Goal: Task Accomplishment & Management: Manage account settings

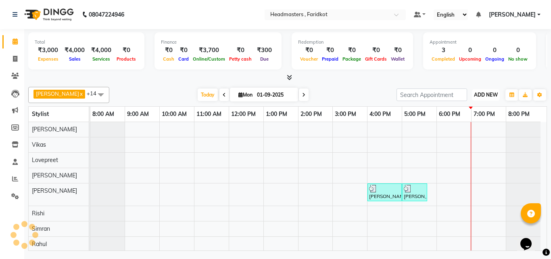
click at [493, 94] on span "ADD NEW" at bounding box center [486, 95] width 24 height 6
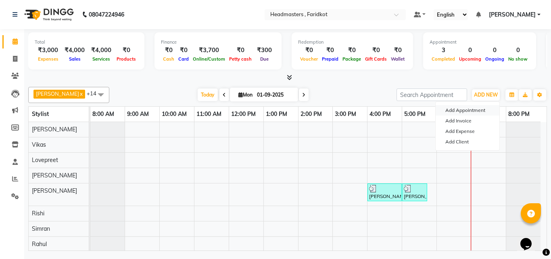
click at [459, 105] on button "Add Appointment" at bounding box center [468, 110] width 64 height 10
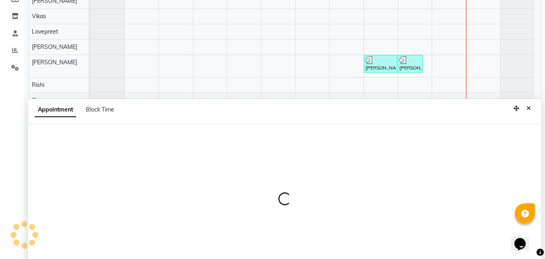
scroll to position [152, 0]
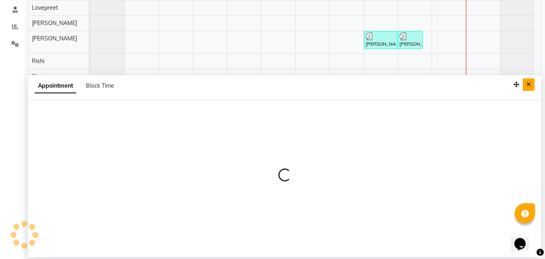
click at [530, 86] on icon "Close" at bounding box center [529, 85] width 4 height 6
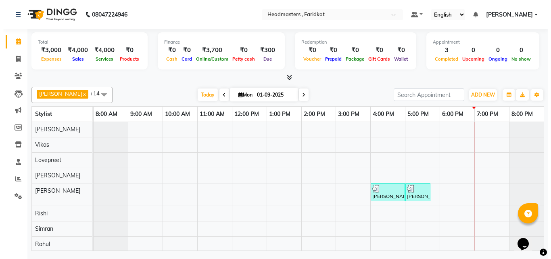
scroll to position [0, 0]
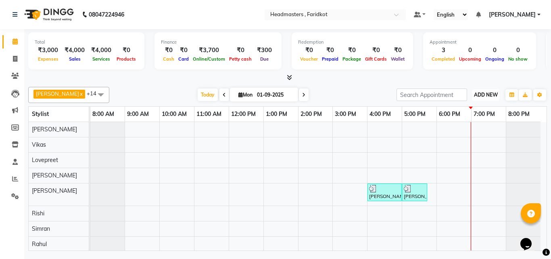
click at [493, 92] on span "ADD NEW" at bounding box center [486, 95] width 24 height 6
click at [467, 130] on link "Add Expense" at bounding box center [468, 131] width 64 height 10
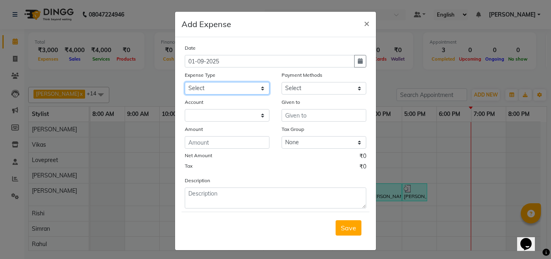
click at [250, 90] on select "Select Advance Salary Bank charges Car maintenance Cash transfer to bank Cash t…" at bounding box center [227, 88] width 85 height 13
select select "17185"
click at [185, 82] on select "Select Advance Salary Bank charges Car maintenance Cash transfer to bank Cash t…" at bounding box center [227, 88] width 85 height 13
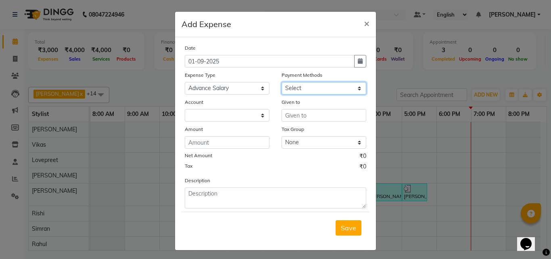
click at [310, 85] on select "Select UPI CARD Complimentary Voucher Wallet Package Prepaid Cash" at bounding box center [324, 88] width 85 height 13
select select "116"
click at [282, 82] on select "Select UPI CARD Complimentary Voucher Wallet Package Prepaid Cash" at bounding box center [324, 88] width 85 height 13
select select "7068"
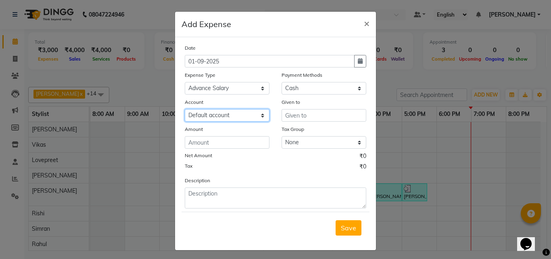
click at [239, 114] on select "Select Default account" at bounding box center [227, 115] width 85 height 13
click at [254, 117] on select "Select Default account" at bounding box center [227, 115] width 85 height 13
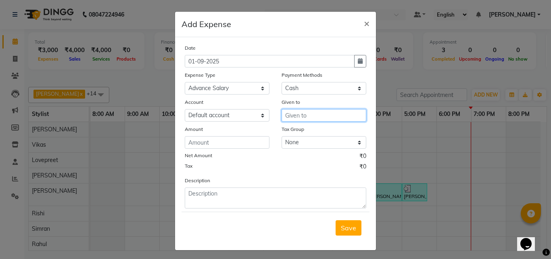
click at [296, 117] on input "text" at bounding box center [324, 115] width 85 height 13
click at [301, 134] on span "Rahul" at bounding box center [301, 132] width 18 height 8
type input "Rahul"
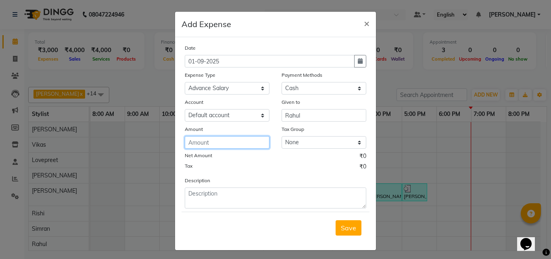
click at [226, 137] on input "number" at bounding box center [227, 142] width 85 height 13
type input "2500"
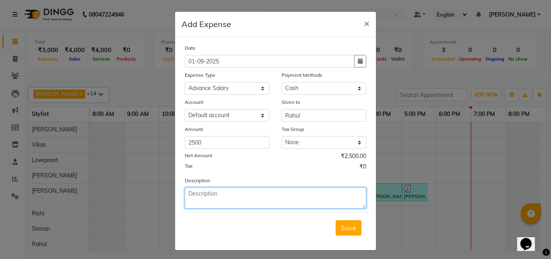
click at [227, 193] on textarea at bounding box center [276, 197] width 182 height 21
type textarea "adv. salary"
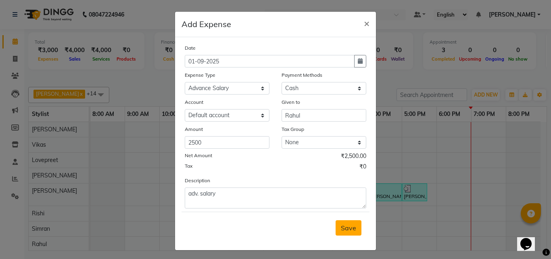
click at [341, 231] on span "Save" at bounding box center [348, 228] width 15 height 8
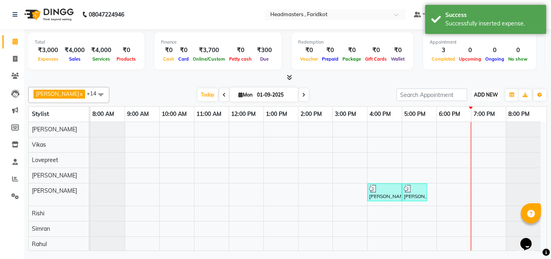
click at [478, 92] on span "ADD NEW" at bounding box center [486, 95] width 24 height 6
click at [465, 133] on link "Add Expense" at bounding box center [468, 131] width 64 height 10
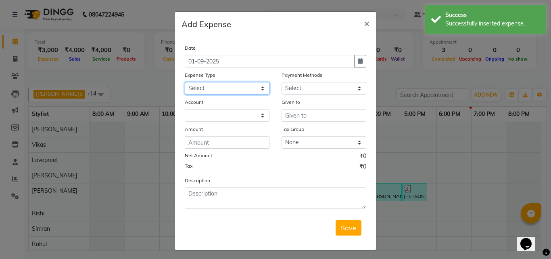
click at [260, 91] on select "Select Advance Salary Bank charges Car maintenance Cash transfer to bank Cash t…" at bounding box center [227, 88] width 85 height 13
click at [185, 82] on select "Select Advance Salary Bank charges Car maintenance Cash transfer to bank Cash t…" at bounding box center [227, 88] width 85 height 13
click at [228, 86] on select "Select Advance Salary Bank charges Car maintenance Cash transfer to bank Cash t…" at bounding box center [227, 88] width 85 height 13
select select "17185"
click at [185, 82] on select "Select Advance Salary Bank charges Car maintenance Cash transfer to bank Cash t…" at bounding box center [227, 88] width 85 height 13
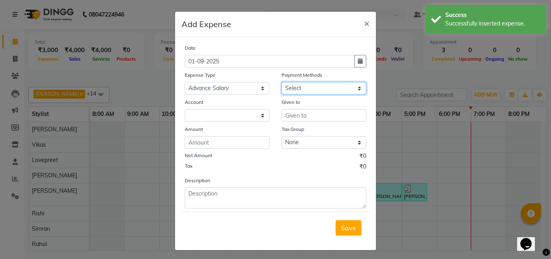
click at [284, 90] on select "Select UPI CARD Complimentary Voucher Wallet Package Prepaid Cash" at bounding box center [324, 88] width 85 height 13
select select "116"
click at [282, 82] on select "Select UPI CARD Complimentary Voucher Wallet Package Prepaid Cash" at bounding box center [324, 88] width 85 height 13
select select "7068"
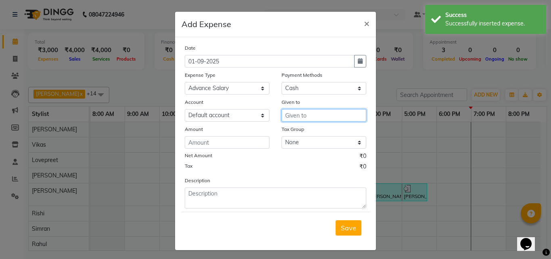
click at [316, 115] on input "text" at bounding box center [324, 115] width 85 height 13
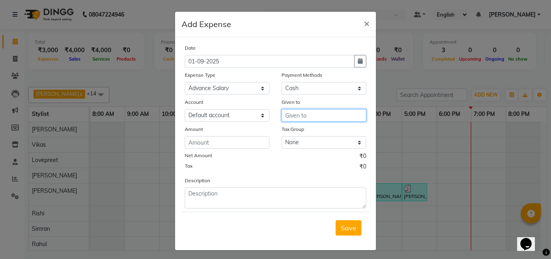
click at [316, 115] on input "text" at bounding box center [324, 115] width 85 height 13
click at [305, 130] on ngb-highlight "sa njay" at bounding box center [302, 132] width 20 height 8
type input "sanjay"
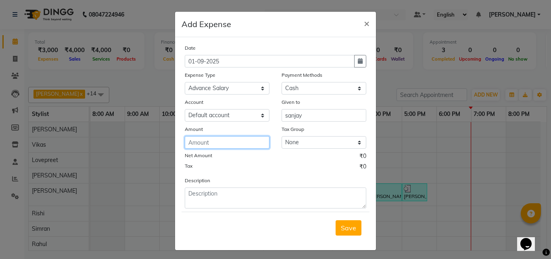
click at [246, 142] on input "number" at bounding box center [227, 142] width 85 height 13
type input "2000"
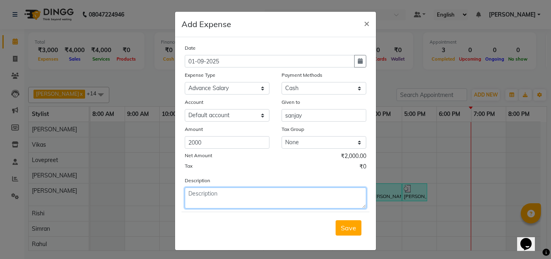
click at [230, 206] on textarea at bounding box center [276, 197] width 182 height 21
type textarea "adv. salary"
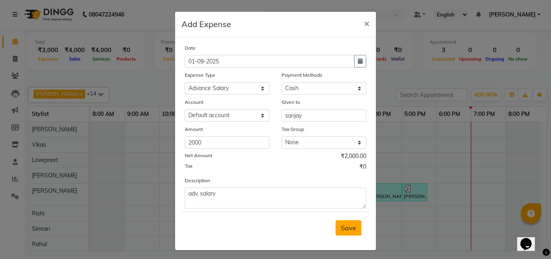
click at [351, 231] on span "Save" at bounding box center [348, 228] width 15 height 8
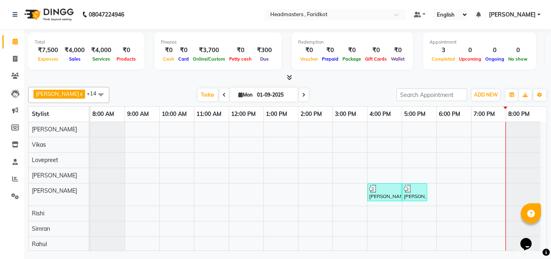
click at [35, 13] on img at bounding box center [48, 14] width 55 height 23
click at [506, 127] on div at bounding box center [506, 244] width 0 height 244
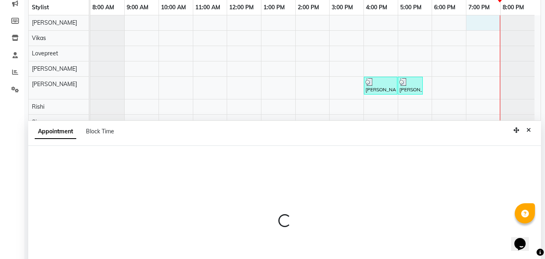
scroll to position [152, 0]
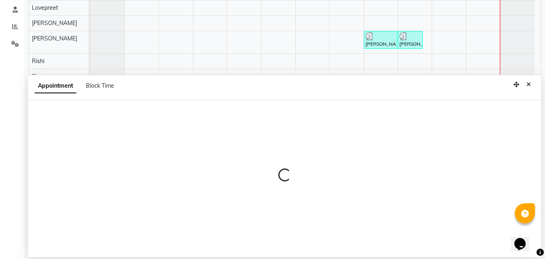
select select "76900"
select select "tentative"
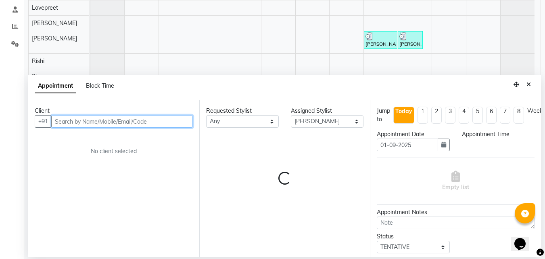
select select "1140"
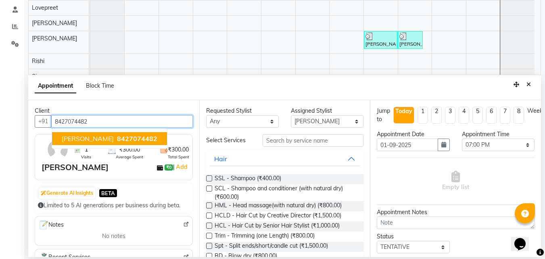
click at [117, 136] on span "8427074482" at bounding box center [137, 138] width 40 height 8
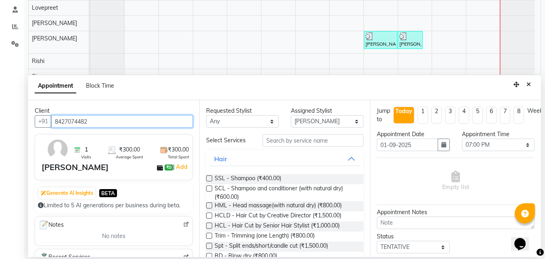
type input "8427074482"
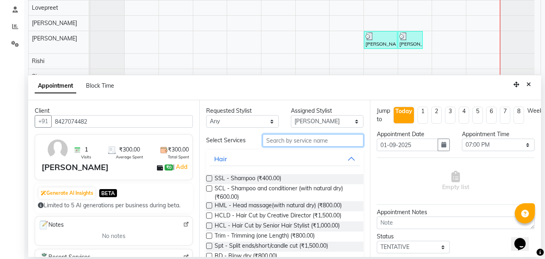
click at [297, 142] on input "text" at bounding box center [313, 140] width 101 height 13
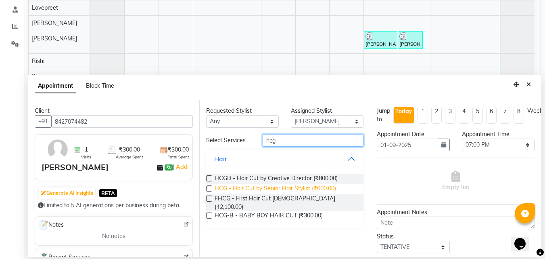
type input "hcg"
click at [295, 187] on span "HCG - Hair Cut by Senior Hair Stylist (₹600.00)" at bounding box center [276, 189] width 122 height 10
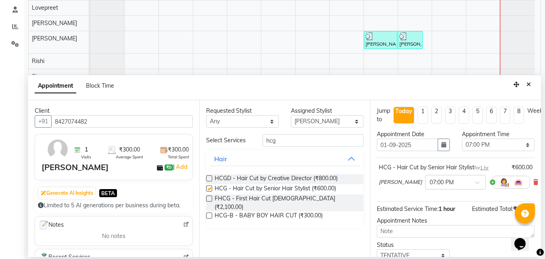
checkbox input "false"
drag, startPoint x: 292, startPoint y: 143, endPoint x: 265, endPoint y: 143, distance: 27.0
click at [265, 143] on input "hcg" at bounding box center [313, 140] width 101 height 13
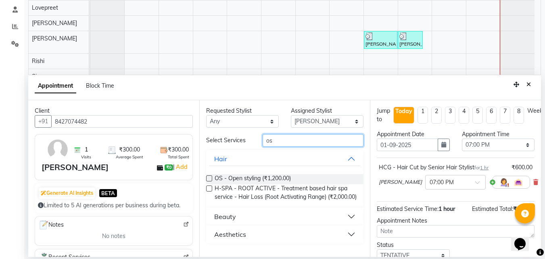
type input "o"
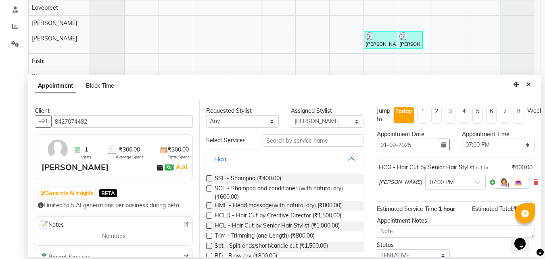
click at [203, 143] on div "Select Services" at bounding box center [228, 140] width 57 height 8
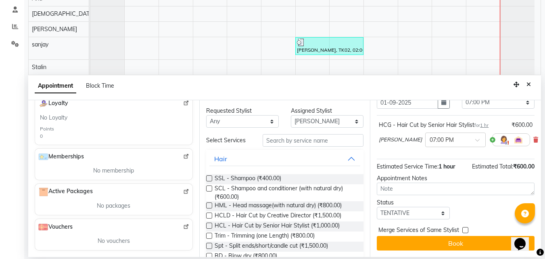
scroll to position [0, 0]
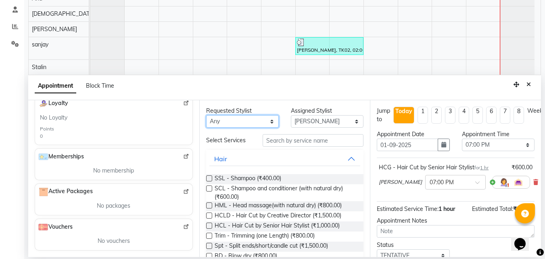
click at [265, 120] on select "Any [PERSON_NAME] [PERSON_NAME] [PERSON_NAME] [PERSON_NAME] [PERSON_NAME] [PERS…" at bounding box center [242, 121] width 73 height 13
click at [335, 158] on button "Hair" at bounding box center [285, 158] width 151 height 15
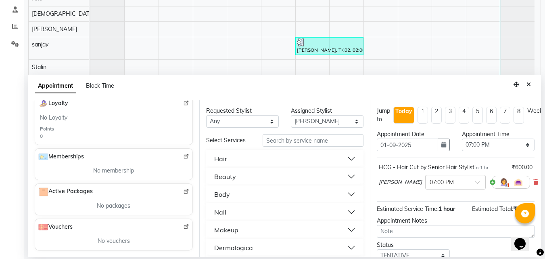
click at [231, 159] on button "Hair" at bounding box center [285, 158] width 151 height 15
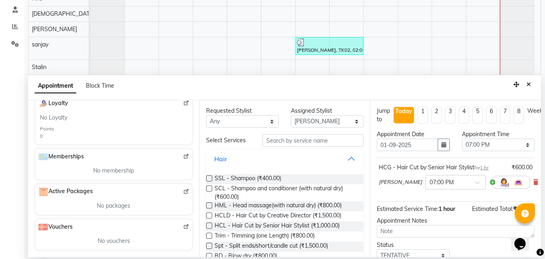
click at [231, 158] on button "Hair" at bounding box center [285, 158] width 151 height 15
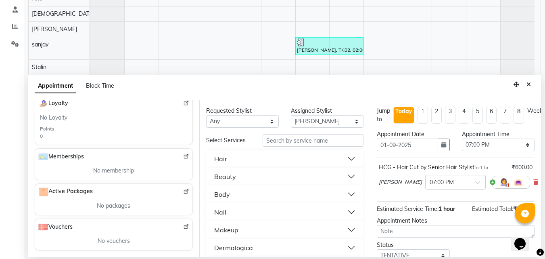
click at [240, 176] on button "Beauty" at bounding box center [285, 176] width 151 height 15
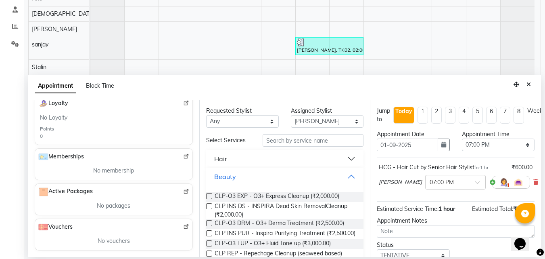
click at [238, 175] on button "Beauty" at bounding box center [285, 176] width 151 height 15
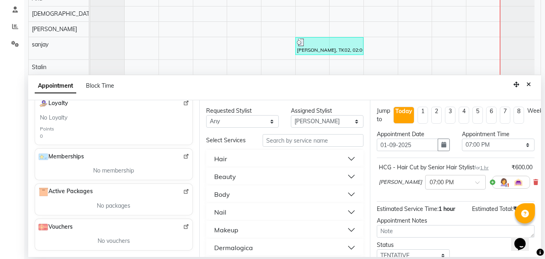
click at [345, 159] on button "Hair" at bounding box center [285, 158] width 151 height 15
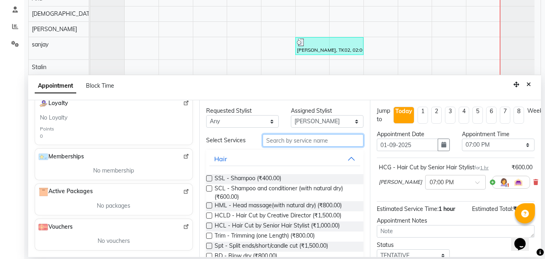
click at [295, 138] on input "text" at bounding box center [313, 140] width 101 height 13
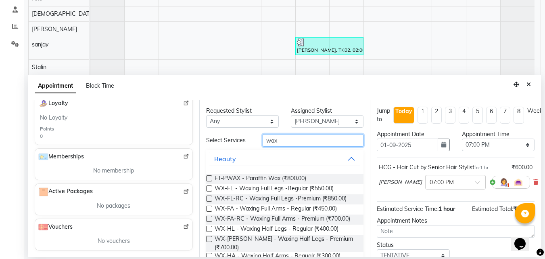
drag, startPoint x: 290, startPoint y: 141, endPoint x: 246, endPoint y: 140, distance: 44.0
click at [246, 140] on div "Select Services wax" at bounding box center [285, 140] width 170 height 13
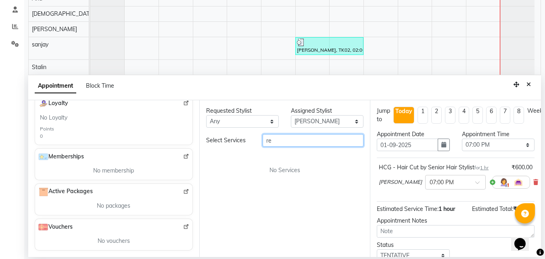
type input "r"
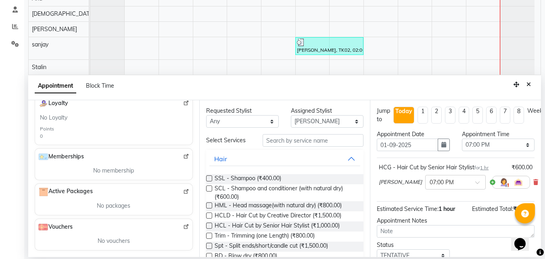
click at [364, 134] on div "Requested Stylist Any [PERSON_NAME] [PERSON_NAME] [PERSON_NAME] [PERSON_NAME] […" at bounding box center [284, 178] width 171 height 157
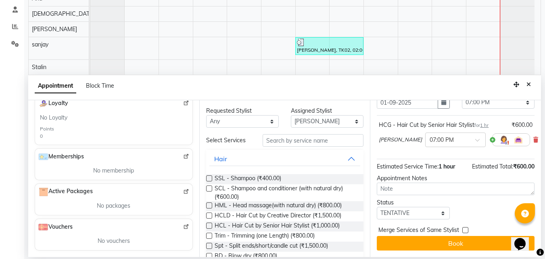
click at [238, 138] on div "Select Services" at bounding box center [228, 140] width 57 height 8
click at [238, 141] on div "Select Services" at bounding box center [228, 140] width 57 height 8
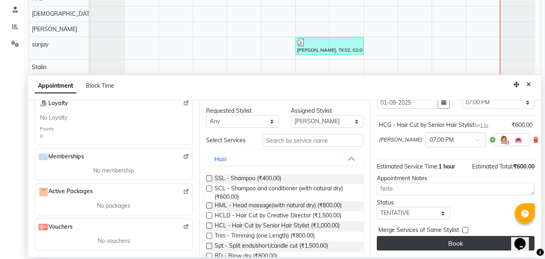
click at [470, 239] on button "Book" at bounding box center [456, 243] width 158 height 15
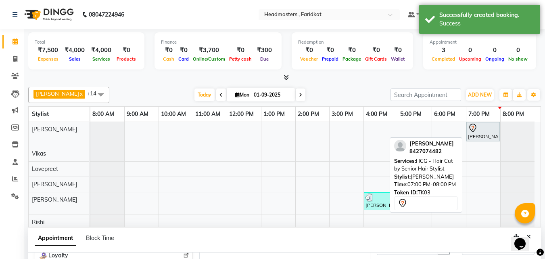
click at [476, 123] on icon at bounding box center [473, 128] width 10 height 10
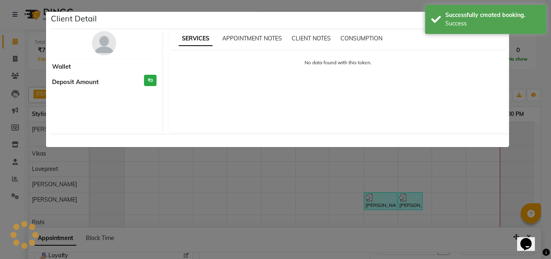
select select "7"
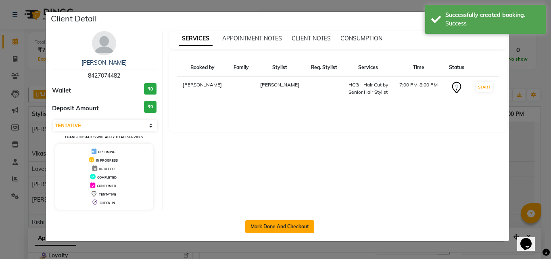
click at [278, 231] on button "Mark Done And Checkout" at bounding box center [279, 226] width 69 height 13
select select "service"
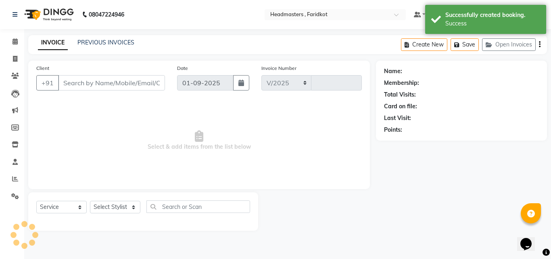
select select "7919"
type input "1119"
type input "8427074482"
select select "76900"
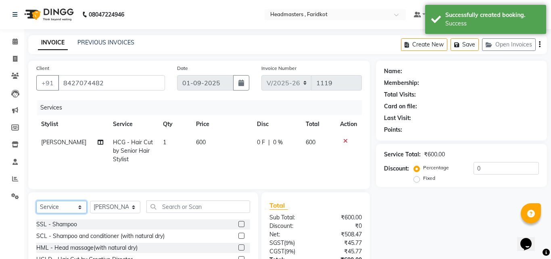
click at [62, 209] on select "Select Service Product Membership Package Voucher Prepaid Gift Card" at bounding box center [61, 207] width 50 height 13
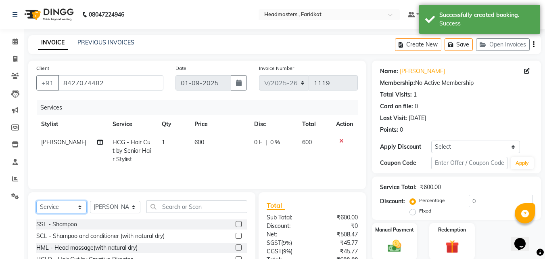
select select "product"
click at [36, 201] on select "Select Service Product Membership Package Voucher Prepaid Gift Card" at bounding box center [61, 207] width 50 height 13
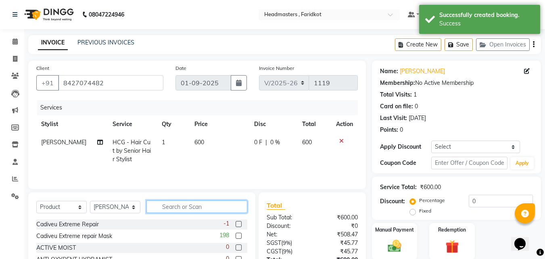
click at [175, 207] on input "text" at bounding box center [197, 206] width 101 height 13
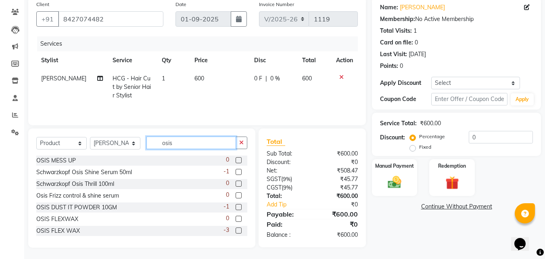
scroll to position [65, 0]
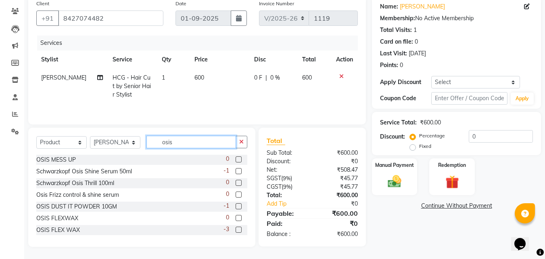
type input "osis"
click at [122, 204] on div "OSIS DUST IT POWDER 10GM -1" at bounding box center [141, 206] width 211 height 10
click at [236, 206] on label at bounding box center [239, 206] width 6 height 6
click at [236, 206] on input "checkbox" at bounding box center [238, 206] width 5 height 5
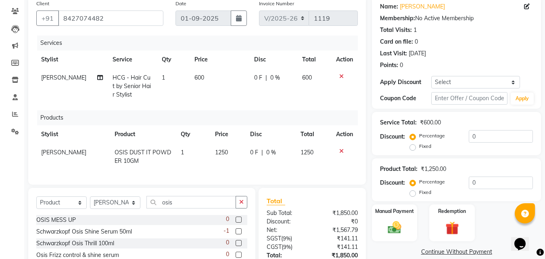
checkbox input "false"
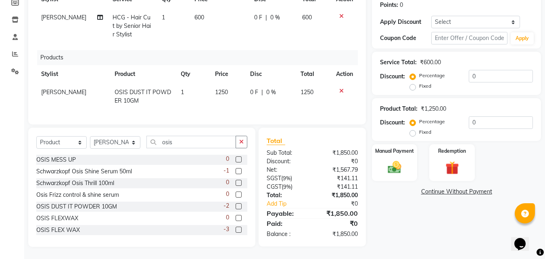
scroll to position [131, 0]
click at [222, 88] on span "1250" at bounding box center [221, 91] width 13 height 7
select select "76900"
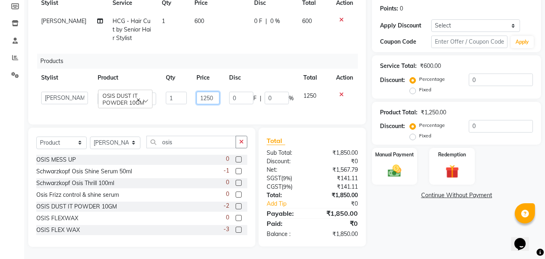
click at [212, 92] on input "1250" at bounding box center [208, 98] width 23 height 13
type input "1000"
click at [386, 194] on div "Name: [PERSON_NAME] Membership: No Active Membership Total Visits: 1 Card on fi…" at bounding box center [459, 92] width 175 height 307
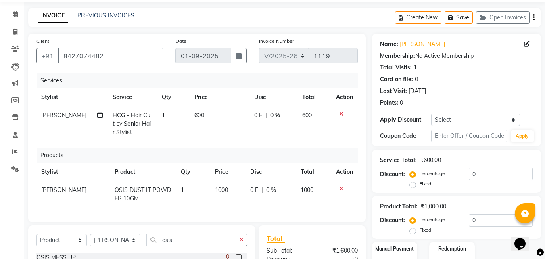
scroll to position [40, 0]
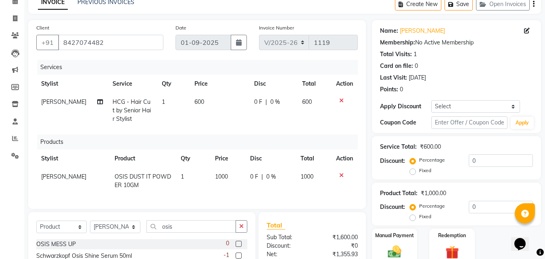
click at [195, 101] on span "600" at bounding box center [200, 101] width 10 height 7
select select "76900"
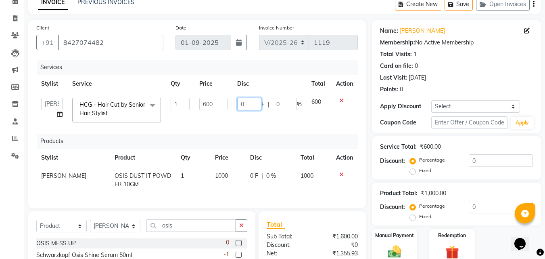
click at [249, 104] on input "0" at bounding box center [249, 104] width 24 height 13
type input "050"
click at [280, 138] on div "Products" at bounding box center [200, 141] width 327 height 15
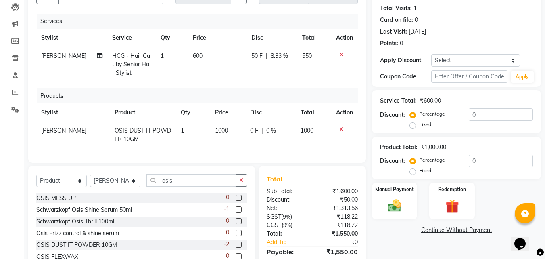
scroll to position [131, 0]
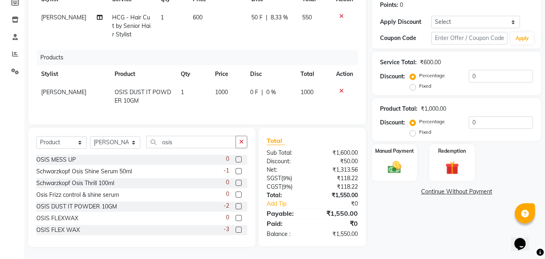
click at [269, 88] on span "0 %" at bounding box center [271, 92] width 10 height 8
select select "76900"
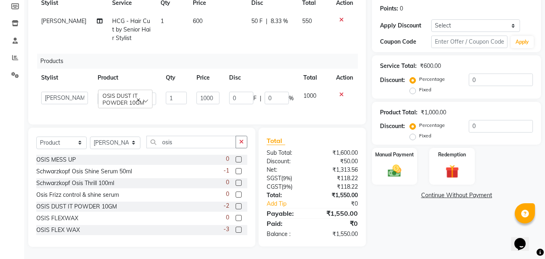
scroll to position [127, 0]
click at [248, 92] on input "0" at bounding box center [241, 98] width 24 height 13
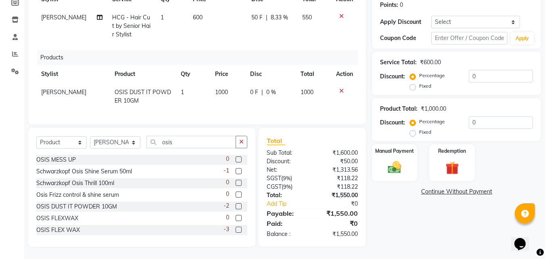
click at [250, 88] on span "0 F" at bounding box center [254, 92] width 8 height 8
select select "76900"
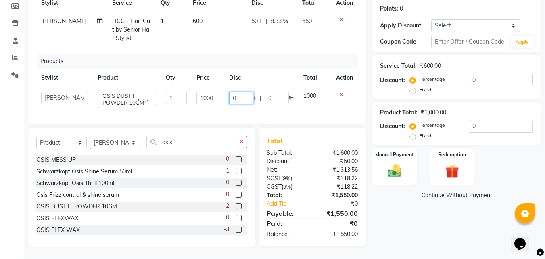
click at [245, 92] on input "0" at bounding box center [241, 98] width 24 height 13
type input "05"
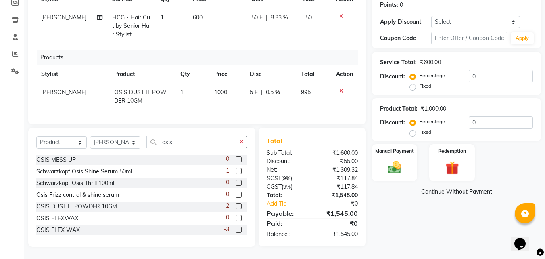
click at [283, 76] on th "Disc" at bounding box center [270, 74] width 51 height 18
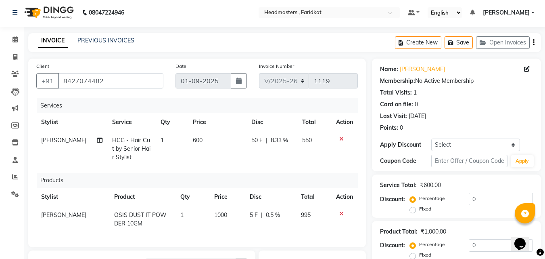
scroll to position [0, 0]
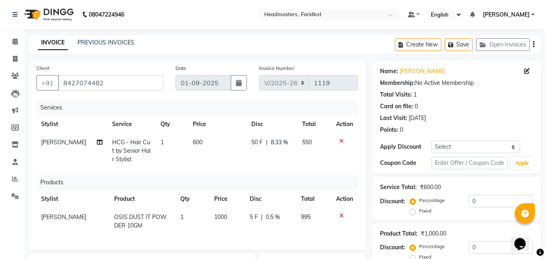
click at [275, 140] on span "8.33 %" at bounding box center [279, 142] width 17 height 8
select select "76900"
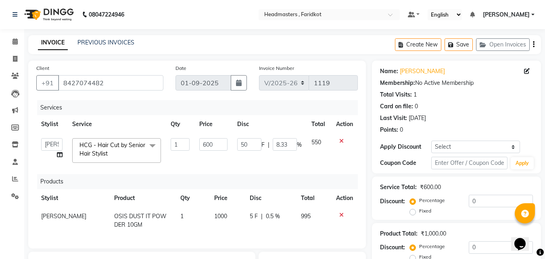
click at [298, 148] on span "%" at bounding box center [299, 144] width 5 height 8
drag, startPoint x: 288, startPoint y: 143, endPoint x: 273, endPoint y: 143, distance: 15.0
click at [273, 143] on input "8.33" at bounding box center [285, 144] width 24 height 13
type input "50"
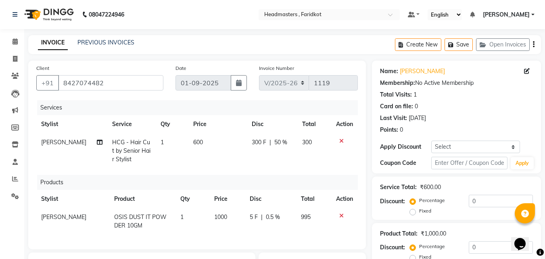
click at [241, 165] on tr "[PERSON_NAME] HCG - Hair Cut by Senior Hair Stylist 1 600 300 F | 50 % 300" at bounding box center [197, 150] width 322 height 35
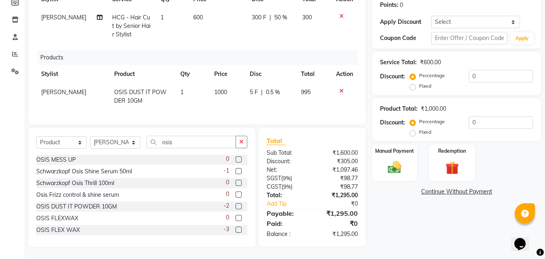
scroll to position [90, 0]
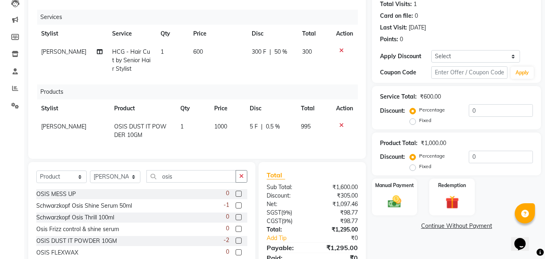
click at [271, 125] on span "0.5 %" at bounding box center [273, 126] width 14 height 8
select select "76900"
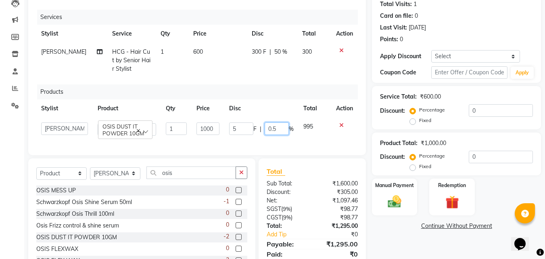
click at [279, 130] on input "0.5" at bounding box center [277, 128] width 24 height 13
drag, startPoint x: 279, startPoint y: 130, endPoint x: 258, endPoint y: 131, distance: 20.6
click at [258, 131] on div "5 F | 0.5 %" at bounding box center [261, 128] width 65 height 13
type input "5"
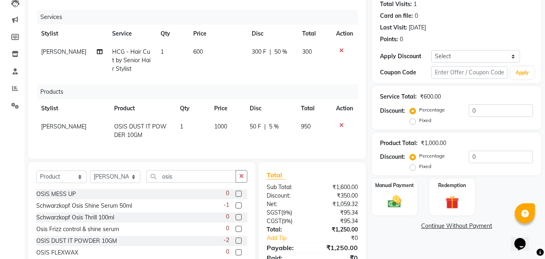
click at [269, 102] on th "Disc" at bounding box center [270, 108] width 51 height 18
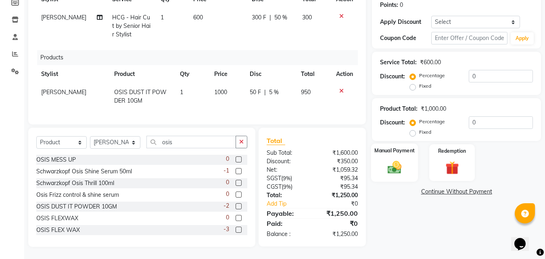
click at [391, 166] on img at bounding box center [395, 167] width 23 height 16
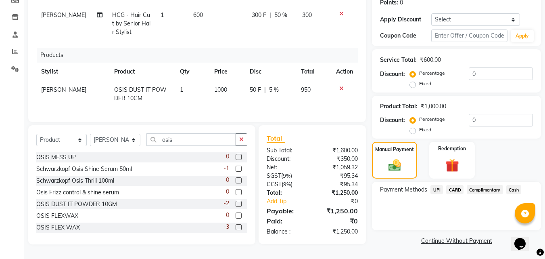
click at [516, 187] on span "Cash" at bounding box center [514, 189] width 15 height 9
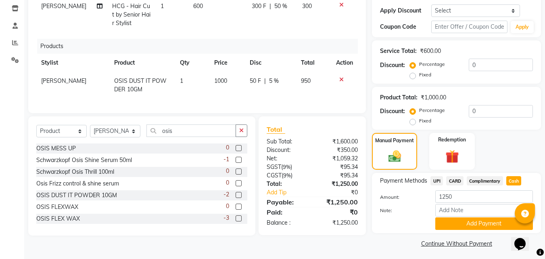
scroll to position [139, 0]
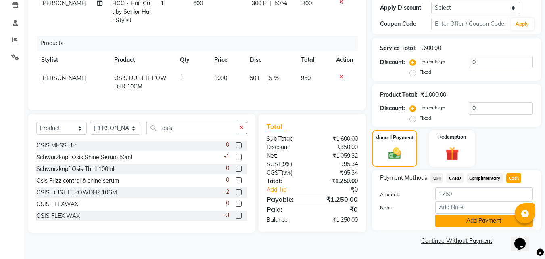
click at [467, 222] on button "Add Payment" at bounding box center [485, 220] width 98 height 13
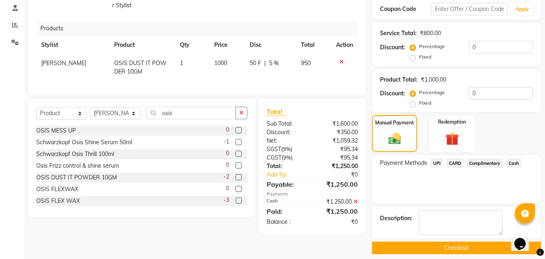
scroll to position [161, 0]
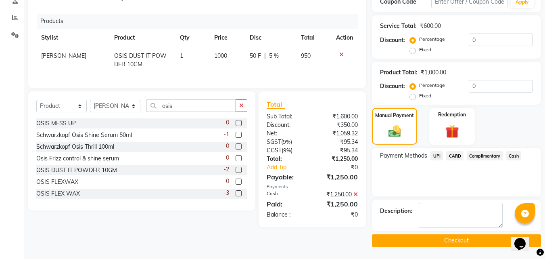
click at [425, 241] on button "Checkout" at bounding box center [456, 240] width 169 height 13
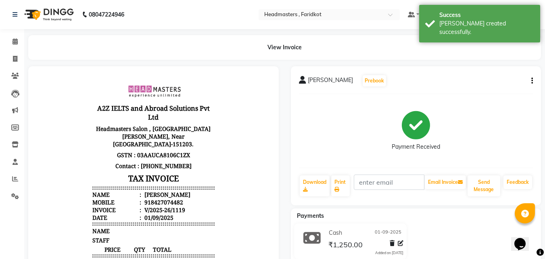
click at [59, 14] on img at bounding box center [48, 14] width 55 height 23
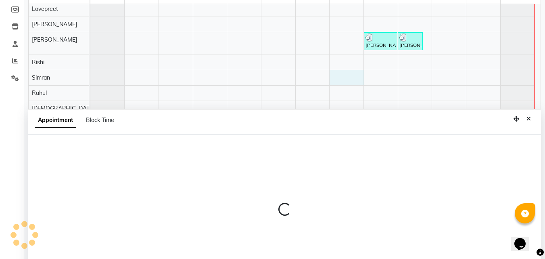
scroll to position [152, 0]
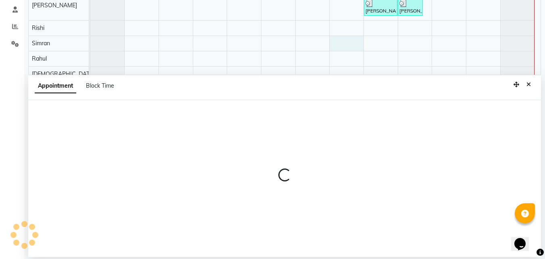
select select "76901"
select select "900"
select select "tentative"
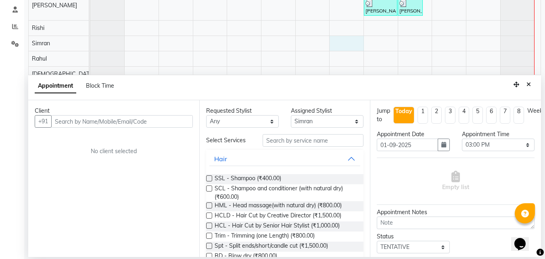
click at [80, 121] on input "text" at bounding box center [122, 121] width 142 height 13
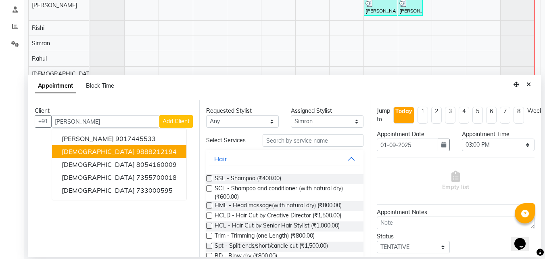
click at [136, 155] on ngb-highlight "9888212194" at bounding box center [156, 151] width 40 height 8
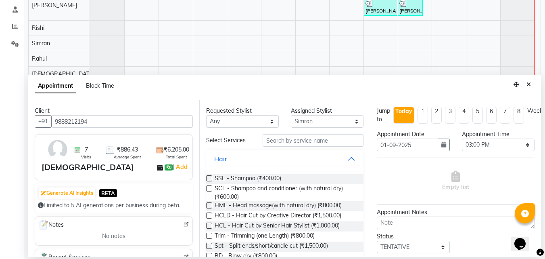
type input "9888212194"
click at [294, 141] on input "text" at bounding box center [313, 140] width 101 height 13
click at [331, 139] on input "text" at bounding box center [313, 140] width 101 height 13
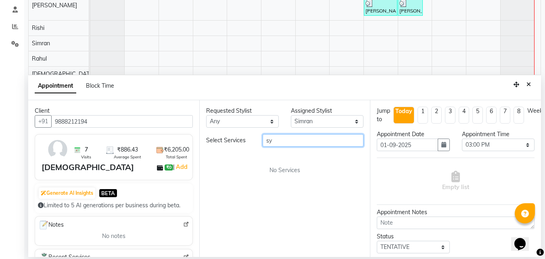
type input "s"
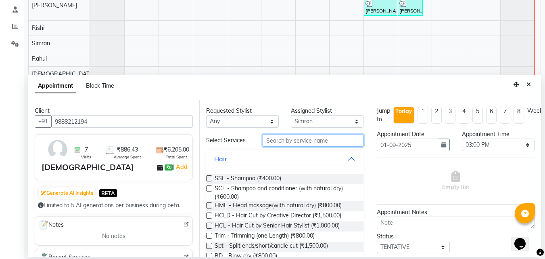
click at [330, 139] on input "text" at bounding box center [313, 140] width 101 height 13
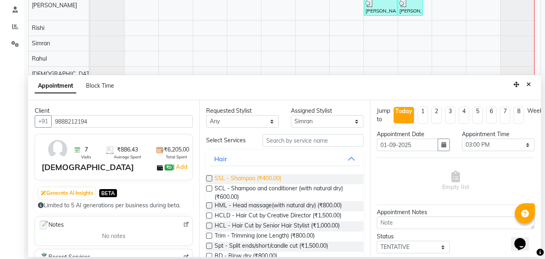
click at [273, 176] on span "SSL - Shampoo (₹400.00)" at bounding box center [248, 179] width 67 height 10
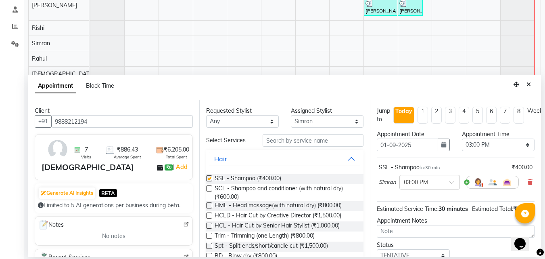
checkbox input "false"
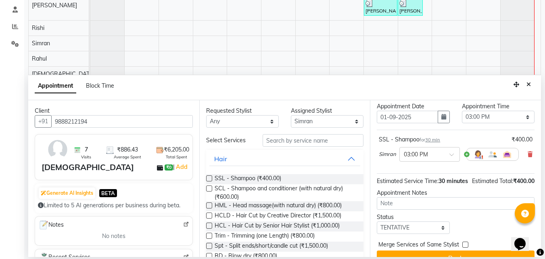
scroll to position [57, 0]
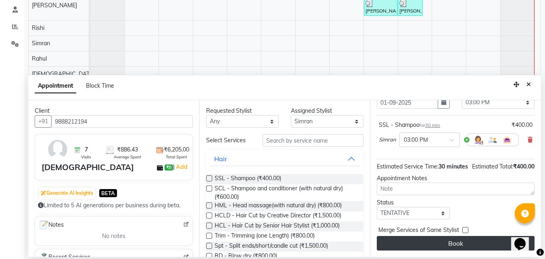
click at [407, 236] on button "Book" at bounding box center [456, 243] width 158 height 15
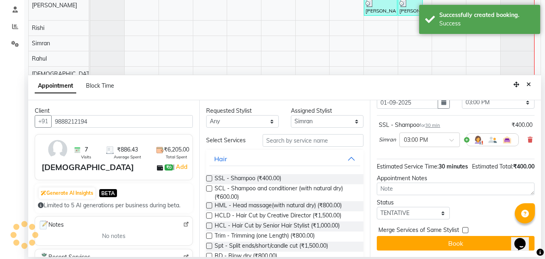
scroll to position [0, 0]
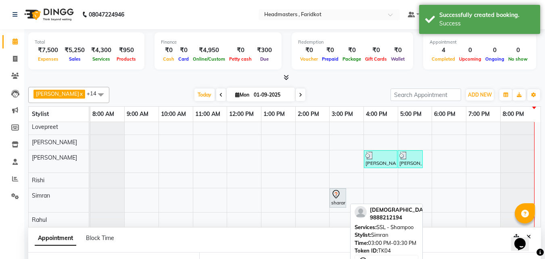
click at [341, 201] on div "sharan, TK04, 03:00 PM-03:30 PM, SSL - Shampoo" at bounding box center [338, 197] width 15 height 17
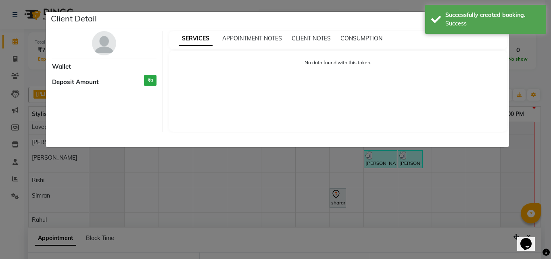
select select "7"
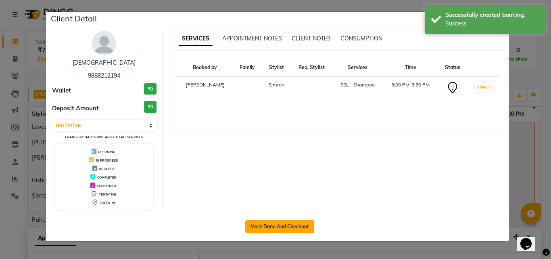
click at [306, 230] on button "Mark Done And Checkout" at bounding box center [279, 226] width 69 height 13
select select "service"
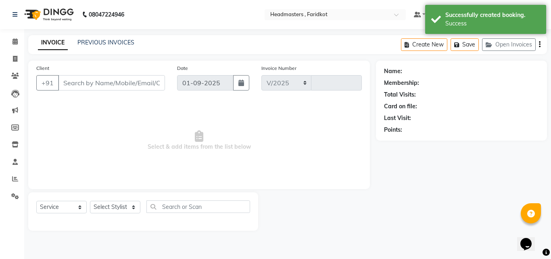
select select "7919"
type input "1120"
type input "9888212194"
select select "76901"
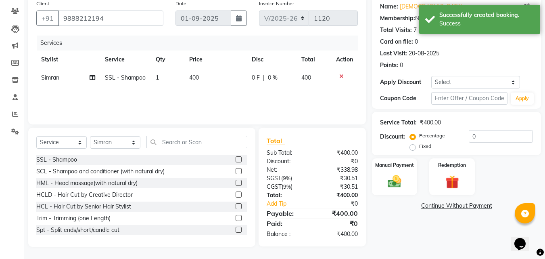
click at [340, 78] on icon at bounding box center [342, 76] width 4 height 6
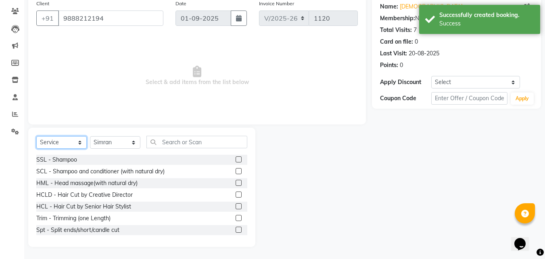
click at [82, 145] on select "Select Service Product Membership Package Voucher Prepaid Gift Card" at bounding box center [61, 142] width 50 height 13
select select "product"
click at [36, 136] on select "Select Service Product Membership Package Voucher Prepaid Gift Card" at bounding box center [61, 142] width 50 height 13
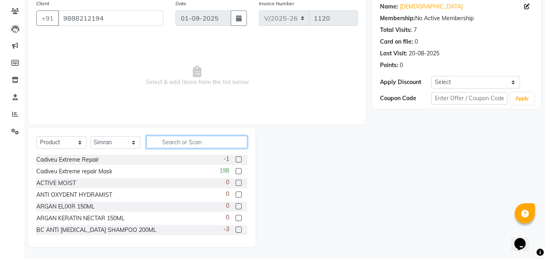
click at [167, 140] on input "text" at bounding box center [197, 142] width 101 height 13
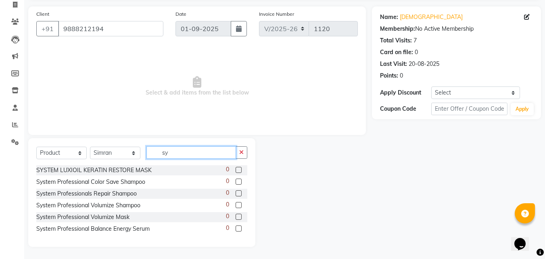
type input "s"
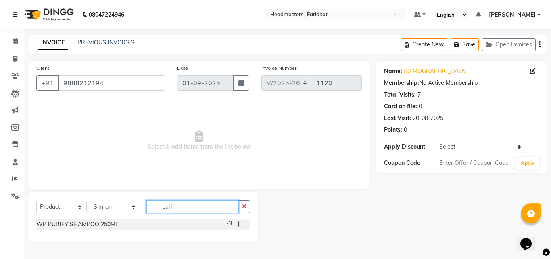
type input "puri"
click at [241, 224] on label at bounding box center [242, 224] width 6 height 6
click at [241, 224] on input "checkbox" at bounding box center [241, 224] width 5 height 5
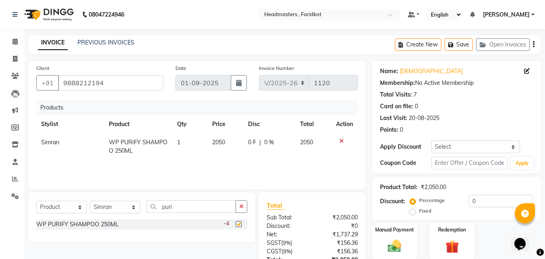
checkbox input "false"
click at [226, 141] on td "2050" at bounding box center [225, 146] width 36 height 27
select select "76901"
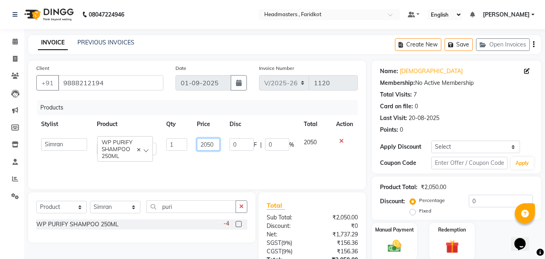
click at [215, 146] on input "2050" at bounding box center [208, 144] width 23 height 13
type input "2000"
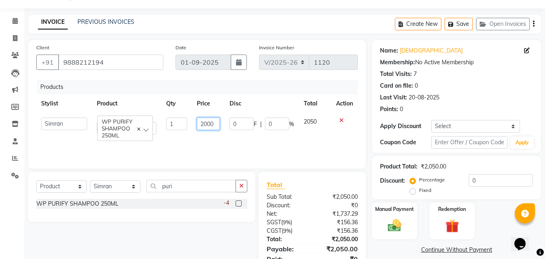
scroll to position [56, 0]
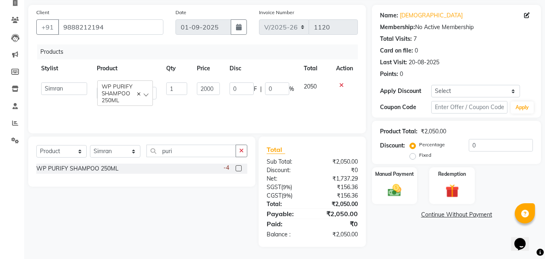
click at [431, 240] on div "Name: Sharan Membership: No Active Membership Total Visits: 7 Card on file: 0 L…" at bounding box center [459, 126] width 175 height 242
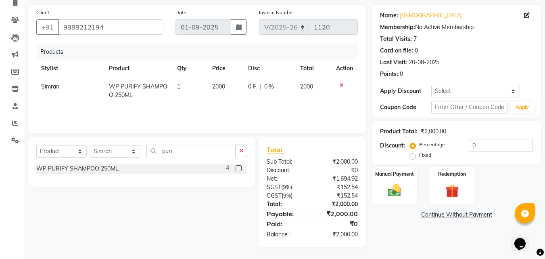
click at [266, 89] on span "0 %" at bounding box center [269, 86] width 10 height 8
select select "76901"
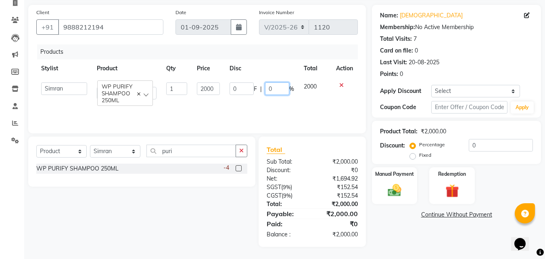
click at [278, 91] on input "0" at bounding box center [277, 88] width 24 height 13
type input "2"
type input "18"
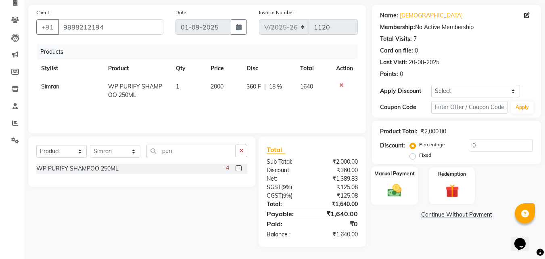
click at [389, 200] on div "Manual Payment" at bounding box center [394, 185] width 47 height 38
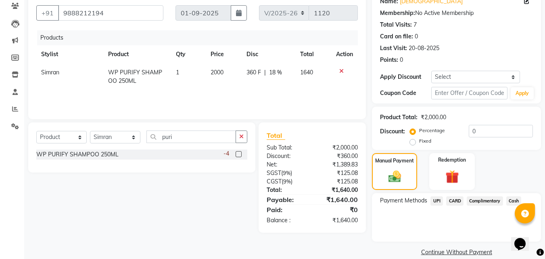
scroll to position [81, 0]
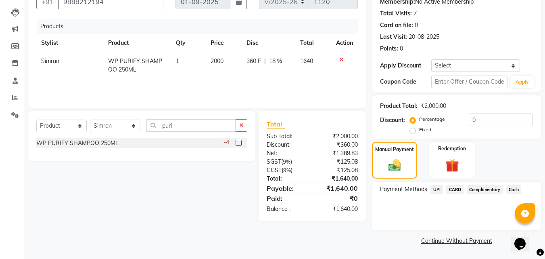
click at [463, 241] on link "Continue Without Payment" at bounding box center [457, 241] width 166 height 8
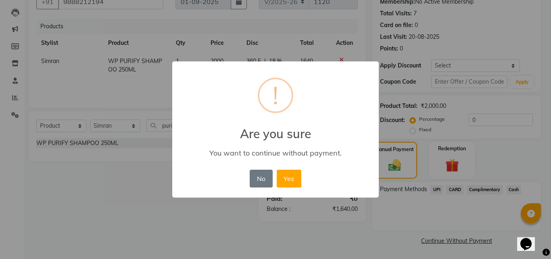
click at [279, 189] on div "No No Yes" at bounding box center [275, 179] width 55 height 22
click at [292, 178] on button "Yes" at bounding box center [289, 179] width 25 height 18
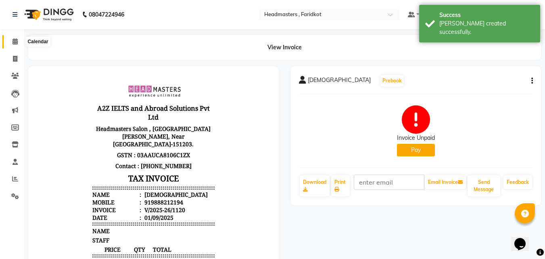
click at [12, 38] on span at bounding box center [15, 41] width 14 height 9
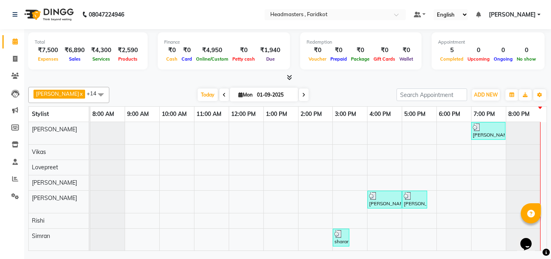
click at [290, 80] on span at bounding box center [288, 77] width 8 height 8
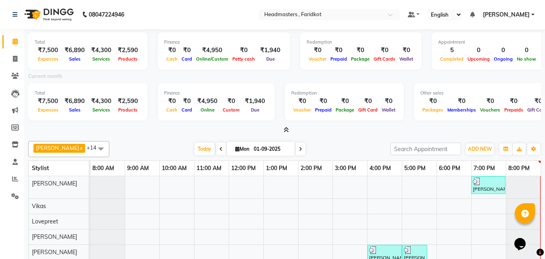
click at [285, 130] on icon at bounding box center [286, 130] width 5 height 6
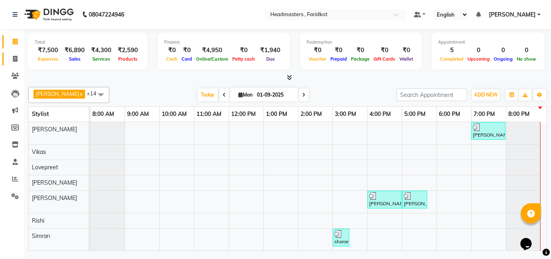
click at [4, 58] on link "Invoice" at bounding box center [11, 58] width 19 height 13
select select "service"
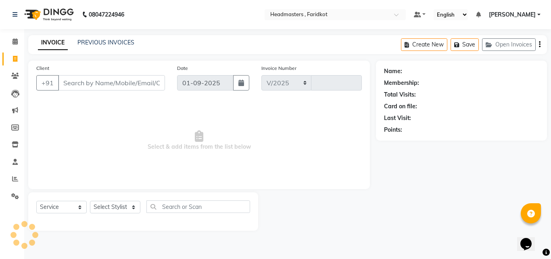
select select "7919"
type input "1121"
click at [9, 58] on span at bounding box center [15, 58] width 14 height 9
select select "service"
select select "7919"
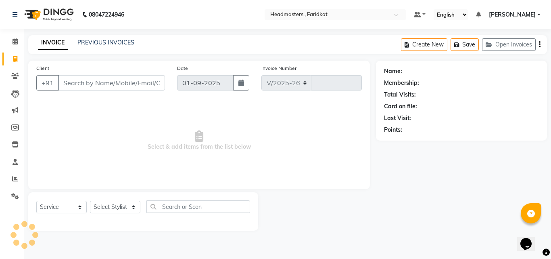
type input "1121"
click at [113, 54] on div "INVOICE PREVIOUS INVOICES Create New Save Open Invoices" at bounding box center [287, 44] width 519 height 19
click at [114, 44] on link "PREVIOUS INVOICES" at bounding box center [106, 42] width 57 height 7
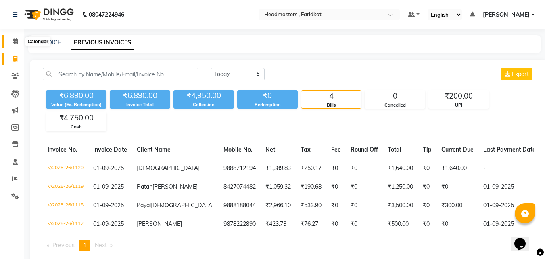
click at [9, 42] on span at bounding box center [15, 41] width 14 height 9
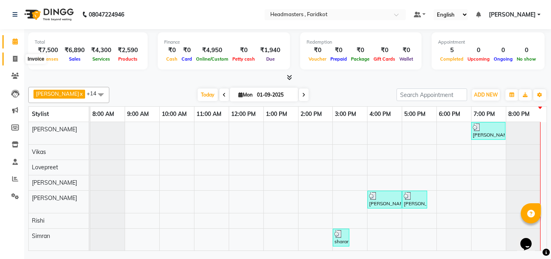
click at [14, 60] on icon at bounding box center [15, 59] width 4 height 6
select select "service"
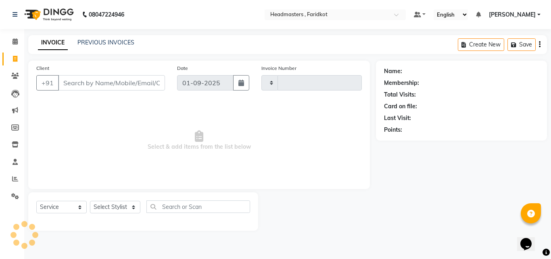
type input "1121"
select select "7919"
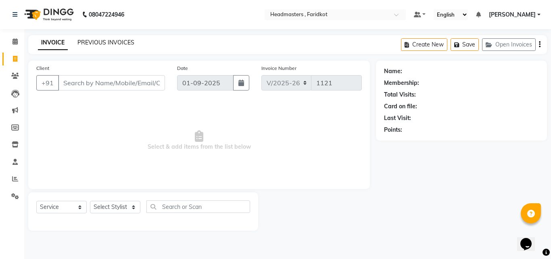
click at [84, 40] on link "PREVIOUS INVOICES" at bounding box center [106, 42] width 57 height 7
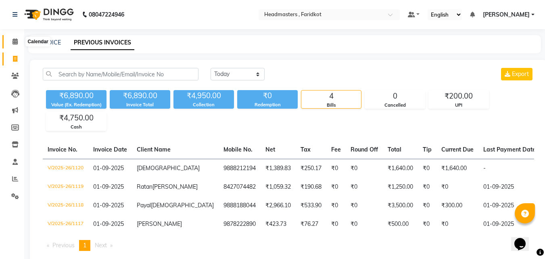
click at [13, 46] on span at bounding box center [15, 41] width 14 height 9
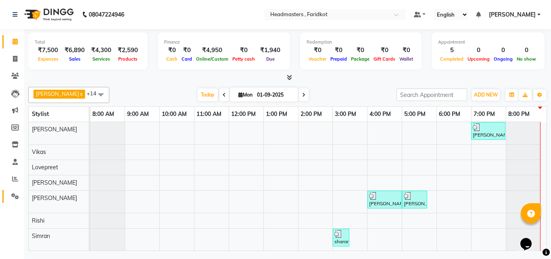
click at [7, 195] on link "Settings" at bounding box center [11, 196] width 19 height 13
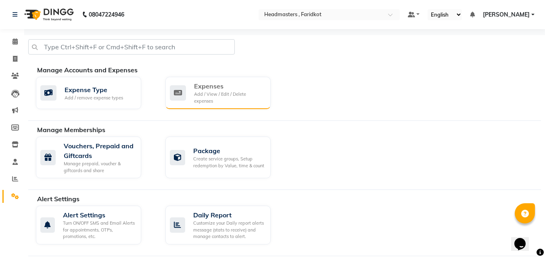
click at [210, 96] on div "Add / View / Edit / Delete expenses" at bounding box center [229, 97] width 70 height 13
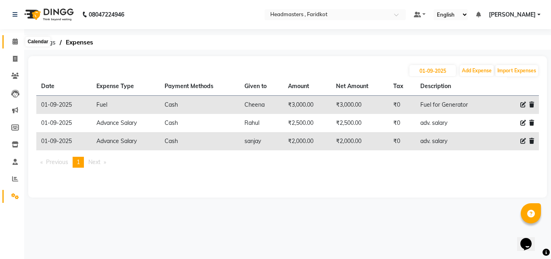
click at [10, 39] on span at bounding box center [15, 41] width 14 height 9
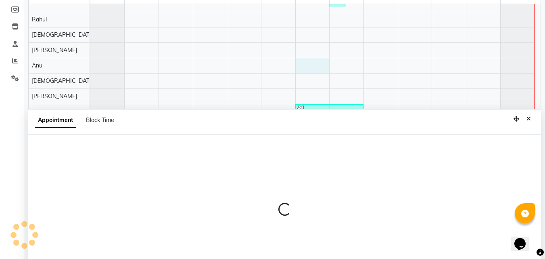
scroll to position [152, 0]
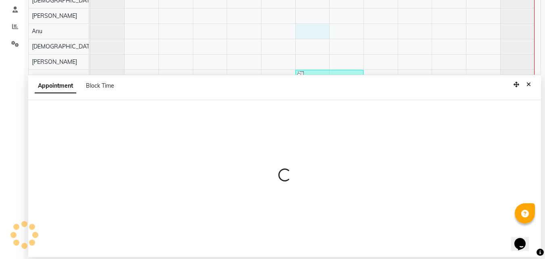
select select "85170"
select select "840"
select select "tentative"
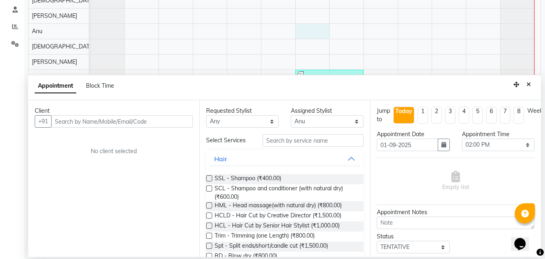
click at [75, 121] on input "text" at bounding box center [122, 121] width 142 height 13
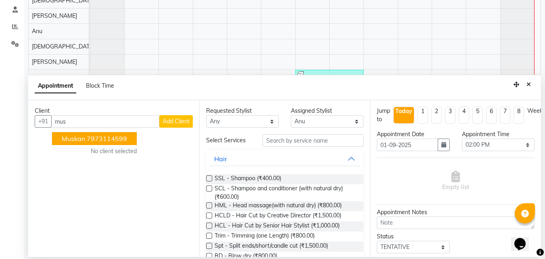
click at [88, 138] on ngb-highlight "7973114599" at bounding box center [107, 138] width 40 height 8
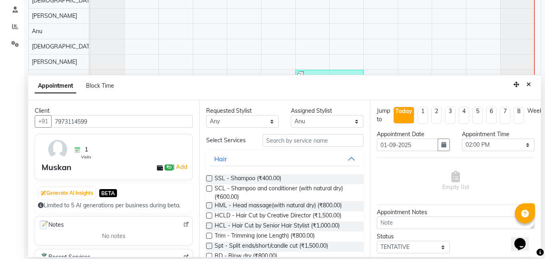
type input "7973114599"
click at [277, 140] on input "text" at bounding box center [313, 140] width 101 height 13
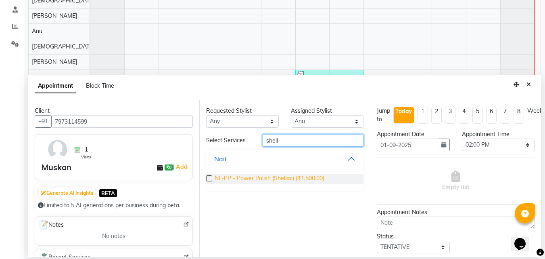
type input "shell"
click at [273, 177] on span "NL-PP - Power Polish (Shellac) (₹1,500.00)" at bounding box center [270, 179] width 110 height 10
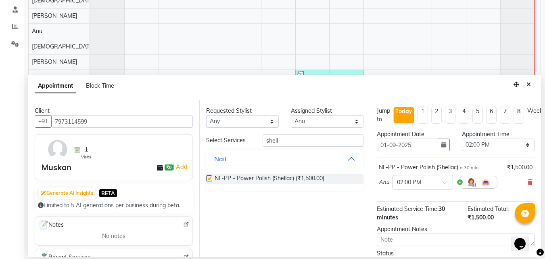
checkbox input "false"
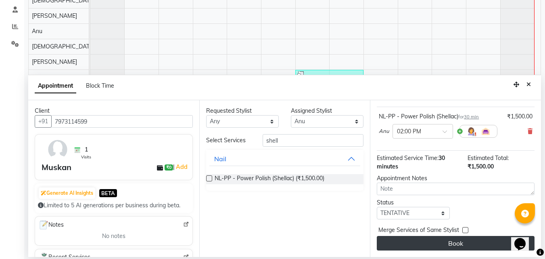
scroll to position [57, 0]
click at [431, 236] on button "Book" at bounding box center [456, 243] width 158 height 15
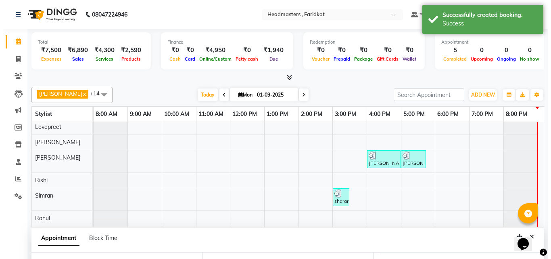
scroll to position [161, 0]
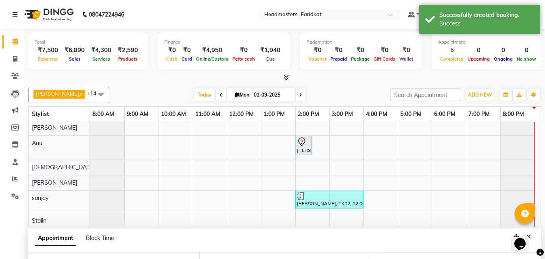
click at [299, 145] on icon at bounding box center [302, 142] width 10 height 10
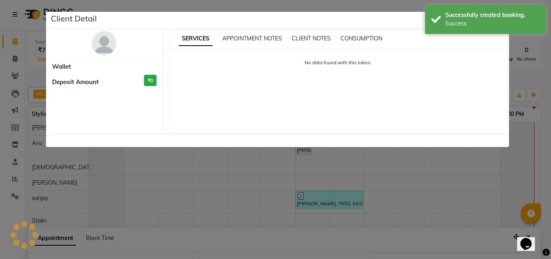
select select "7"
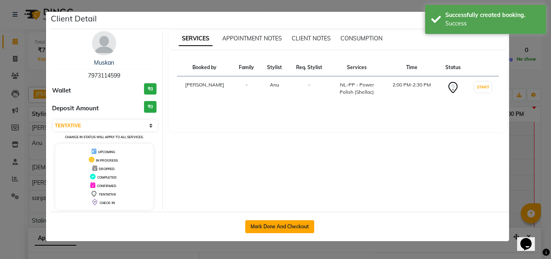
click at [264, 223] on button "Mark Done And Checkout" at bounding box center [279, 226] width 69 height 13
select select "service"
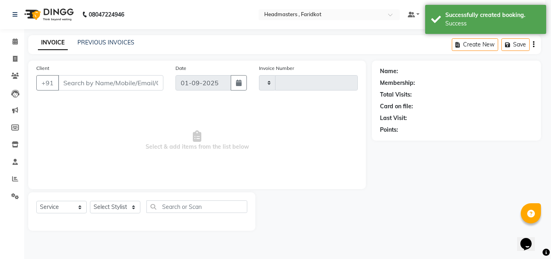
type input "1121"
select select "7919"
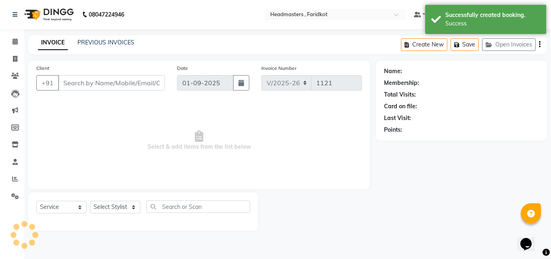
type input "7973114599"
select select "85170"
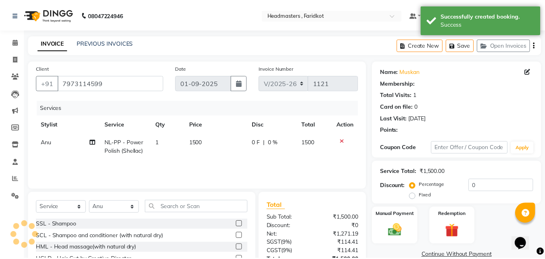
scroll to position [65, 0]
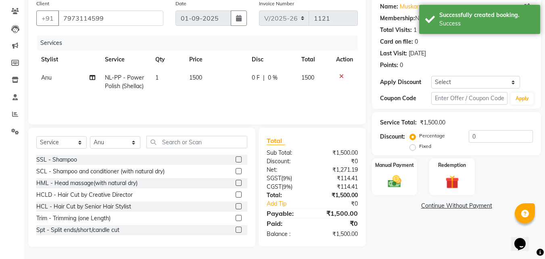
click at [203, 80] on td "1500" at bounding box center [215, 82] width 63 height 27
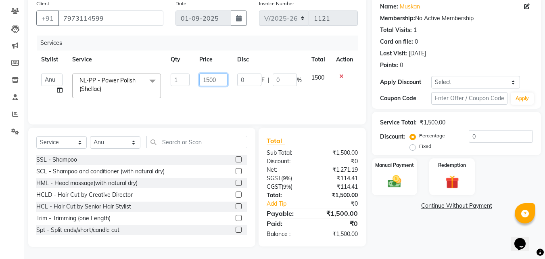
click at [219, 78] on input "1500" at bounding box center [213, 79] width 28 height 13
type input "1"
type input "1200"
click at [385, 241] on div "Name: [PERSON_NAME] Membership: No Active Membership Total Visits: 1 Card on fi…" at bounding box center [459, 121] width 175 height 251
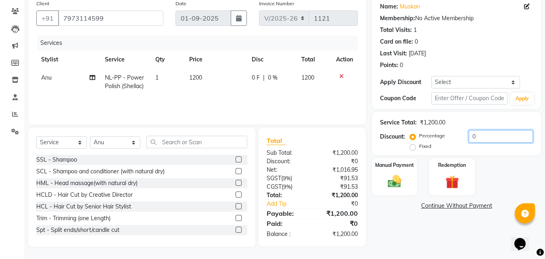
click at [525, 135] on input "0" at bounding box center [501, 136] width 64 height 13
type input "050"
click at [400, 177] on img at bounding box center [395, 181] width 23 height 16
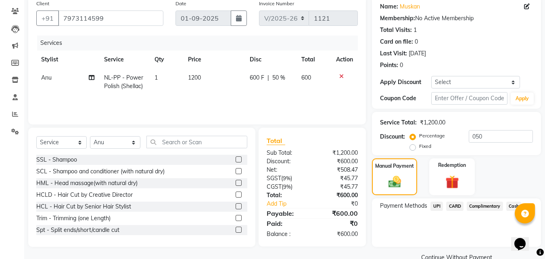
click at [435, 205] on span "UPI" at bounding box center [437, 205] width 13 height 9
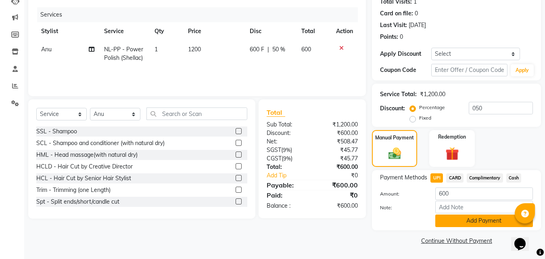
click at [480, 218] on button "Add Payment" at bounding box center [485, 220] width 98 height 13
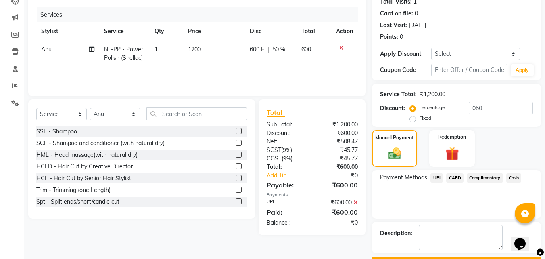
scroll to position [115, 0]
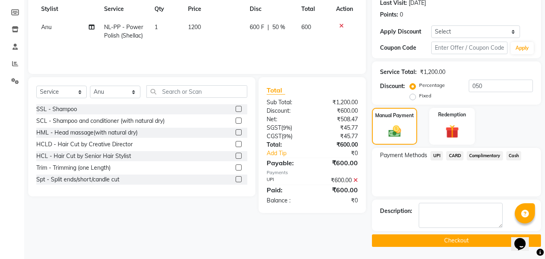
click at [465, 242] on button "Checkout" at bounding box center [456, 240] width 169 height 13
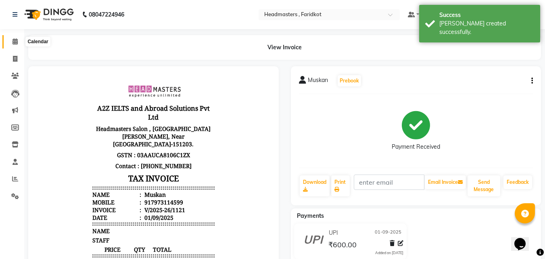
click at [15, 41] on icon at bounding box center [15, 41] width 5 height 6
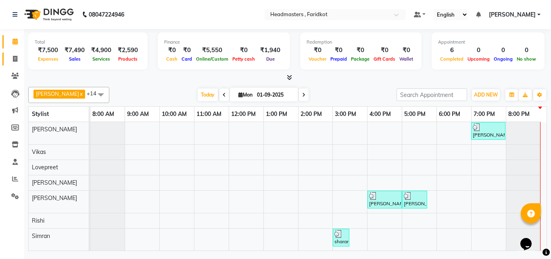
click at [9, 64] on link "Invoice" at bounding box center [11, 58] width 19 height 13
select select "service"
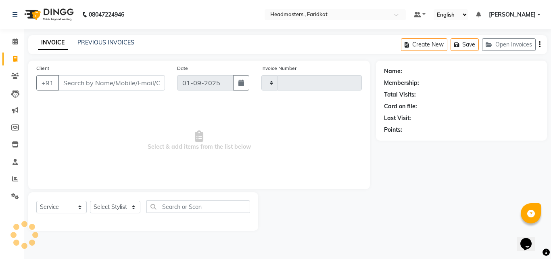
type input "1122"
select select "7919"
click at [108, 40] on link "PREVIOUS INVOICES" at bounding box center [106, 42] width 57 height 7
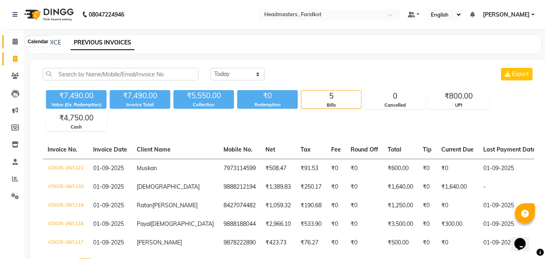
click at [15, 44] on span at bounding box center [15, 41] width 14 height 9
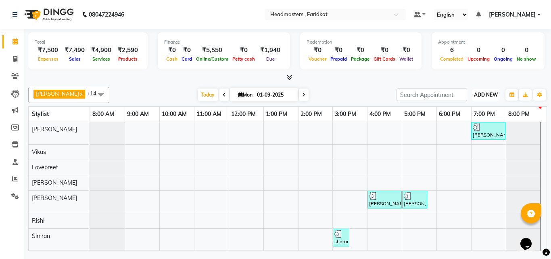
click at [482, 98] on button "ADD NEW Toggle Dropdown" at bounding box center [486, 94] width 28 height 11
click at [455, 129] on link "Add Expense" at bounding box center [468, 131] width 64 height 10
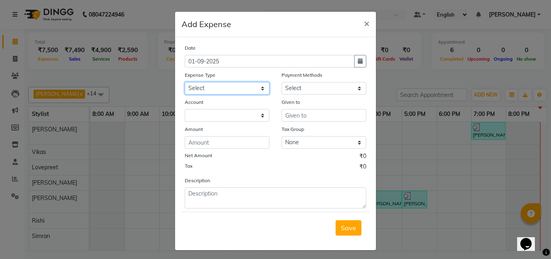
click at [206, 84] on select "Select Advance Salary Bank charges Car maintenance Cash transfer to bank Cash t…" at bounding box center [227, 88] width 85 height 13
select select "17185"
click at [185, 82] on select "Select Advance Salary Bank charges Car maintenance Cash transfer to bank Cash t…" at bounding box center [227, 88] width 85 height 13
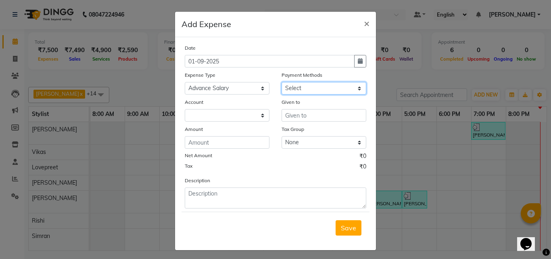
click at [308, 93] on select "Select UPI CARD Complimentary Voucher Wallet Package Prepaid Cash" at bounding box center [324, 88] width 85 height 13
select select "116"
click at [282, 82] on select "Select UPI CARD Complimentary Voucher Wallet Package Prepaid Cash" at bounding box center [324, 88] width 85 height 13
select select "7068"
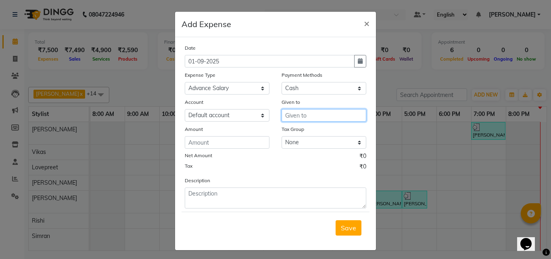
click at [302, 116] on input "text" at bounding box center [324, 115] width 85 height 13
click at [296, 133] on span "Malk" at bounding box center [299, 132] width 15 height 8
type input "[PERSON_NAME]"
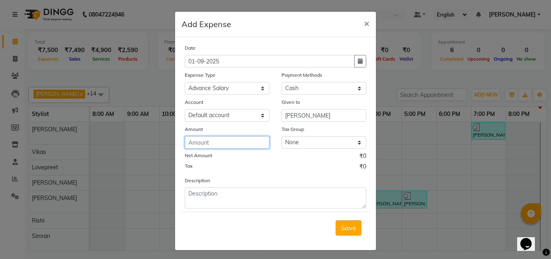
click at [220, 140] on input "number" at bounding box center [227, 142] width 85 height 13
type input "2000"
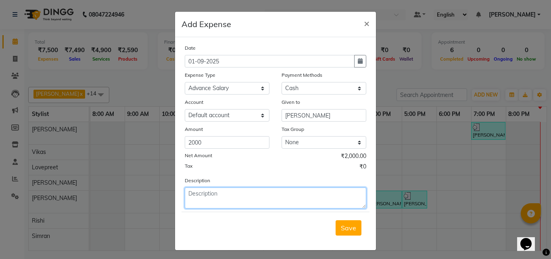
click at [258, 190] on textarea at bounding box center [276, 197] width 182 height 21
type textarea "Advance Salaruy"
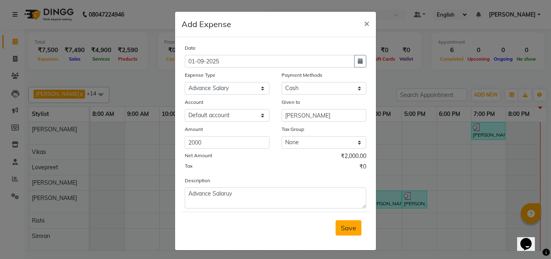
click at [352, 232] on button "Save" at bounding box center [349, 227] width 26 height 15
